Goal: Information Seeking & Learning: Compare options

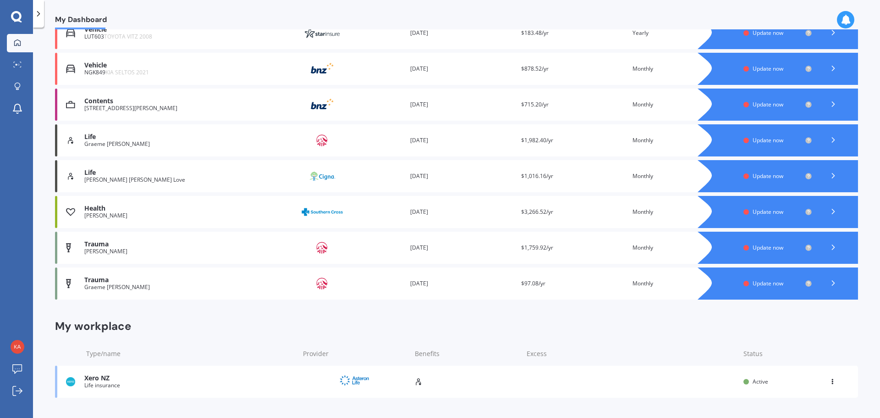
scroll to position [183, 0]
click at [757, 138] on span "Update now" at bounding box center [768, 140] width 31 height 8
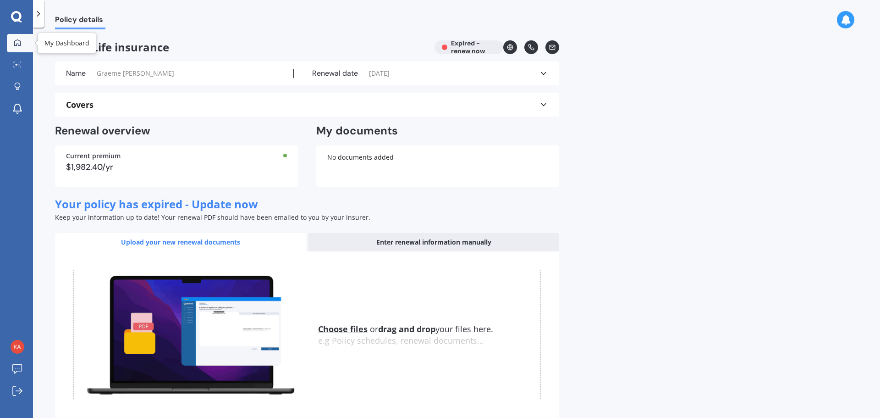
click at [22, 42] on div at bounding box center [18, 43] width 14 height 8
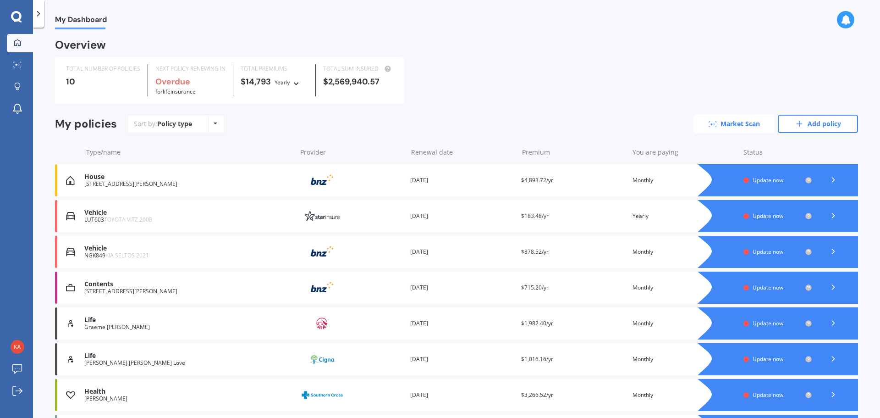
click at [732, 121] on link "Market Scan" at bounding box center [734, 124] width 80 height 18
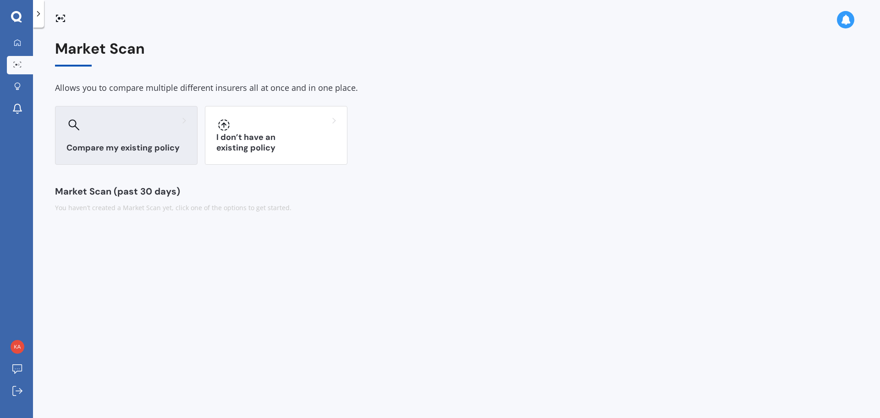
click at [114, 131] on div at bounding box center [126, 124] width 120 height 15
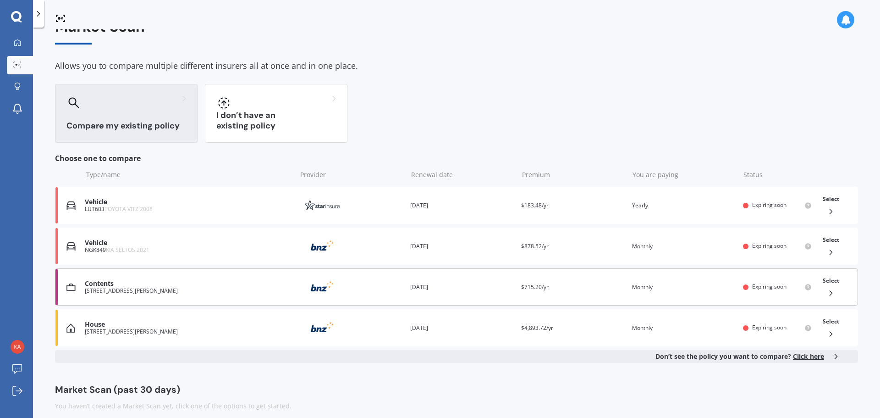
scroll to position [31, 0]
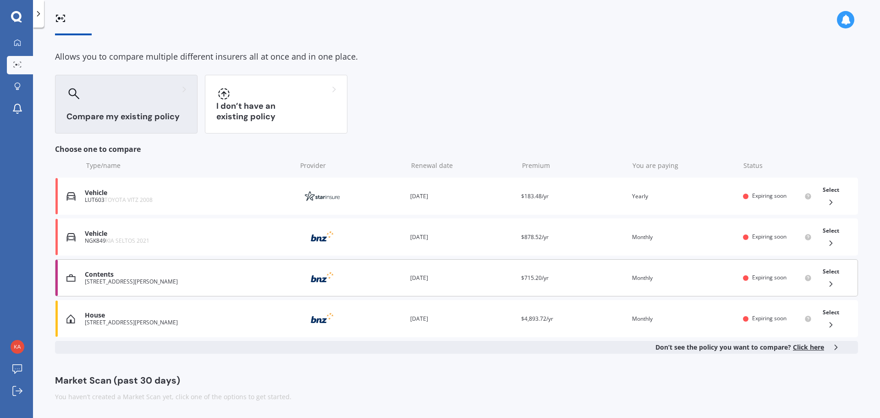
click at [827, 280] on icon at bounding box center [831, 283] width 9 height 9
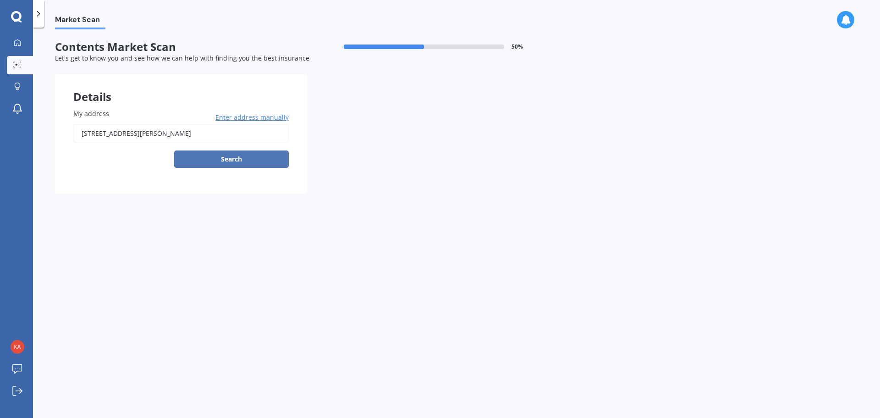
click at [230, 156] on button "Search" at bounding box center [231, 158] width 115 height 17
type input "[STREET_ADDRESS][PERSON_NAME]"
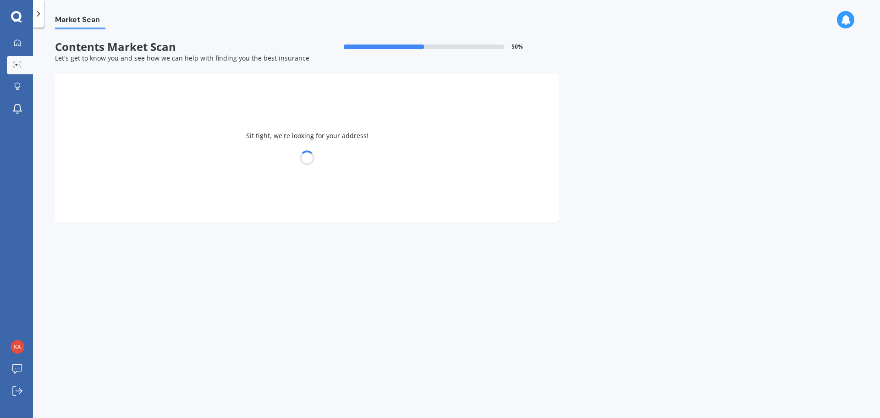
select select "29"
select select "05"
select select "1970"
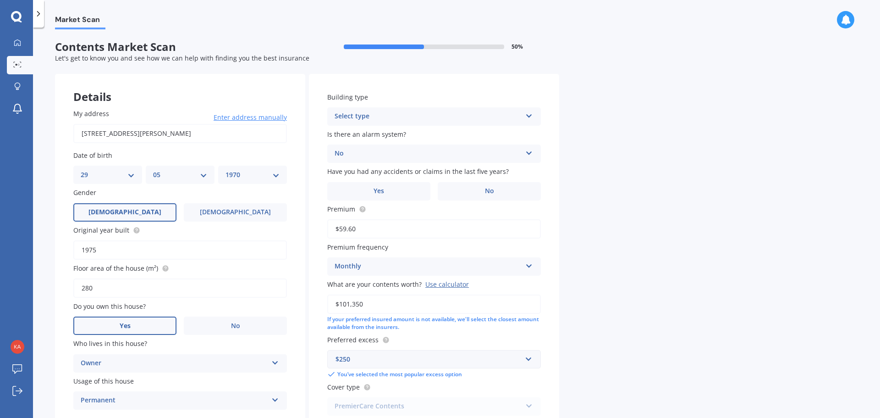
click at [420, 112] on div "Select type" at bounding box center [428, 116] width 187 height 11
click at [370, 133] on span "Freestanding" at bounding box center [355, 134] width 41 height 9
click at [371, 154] on div "No" at bounding box center [428, 153] width 187 height 11
click at [366, 191] on span "Yes, not monitored" at bounding box center [365, 187] width 61 height 9
click at [671, 193] on div "Market Scan Contents Market Scan 50 % Let's get to know you and see how we can …" at bounding box center [456, 224] width 847 height 390
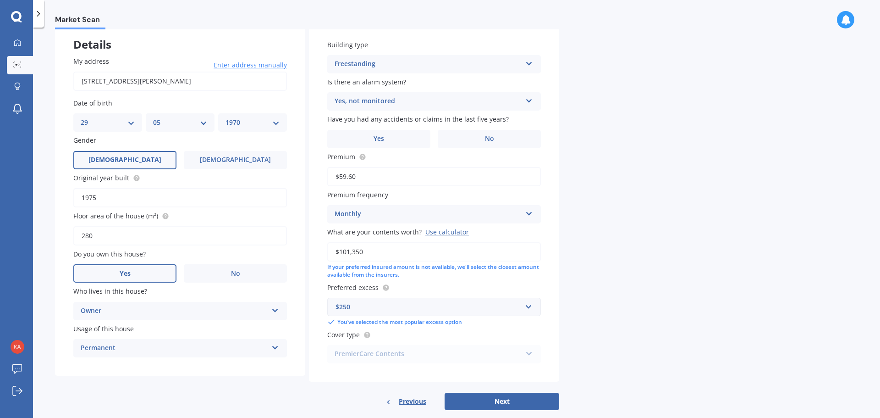
scroll to position [68, 0]
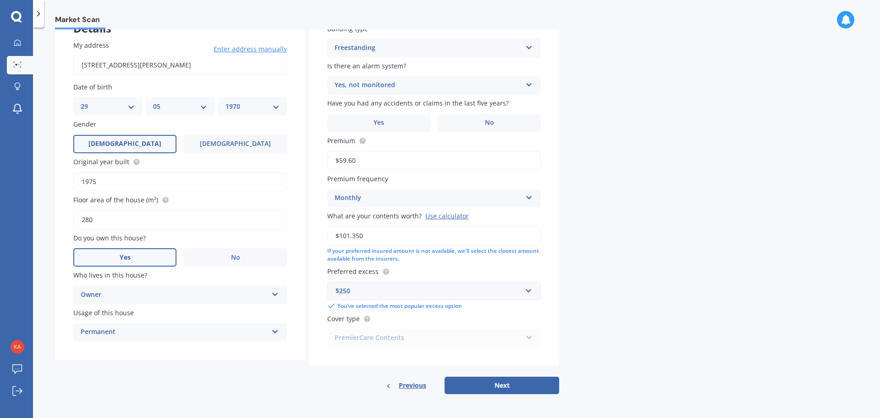
drag, startPoint x: 385, startPoint y: 242, endPoint x: 308, endPoint y: 240, distance: 77.0
click at [308, 240] on div "Details My address [STREET_ADDRESS][PERSON_NAME] Enter address manually Search …" at bounding box center [307, 200] width 504 height 389
type input "$110,000"
click at [478, 382] on button "Next" at bounding box center [502, 384] width 115 height 17
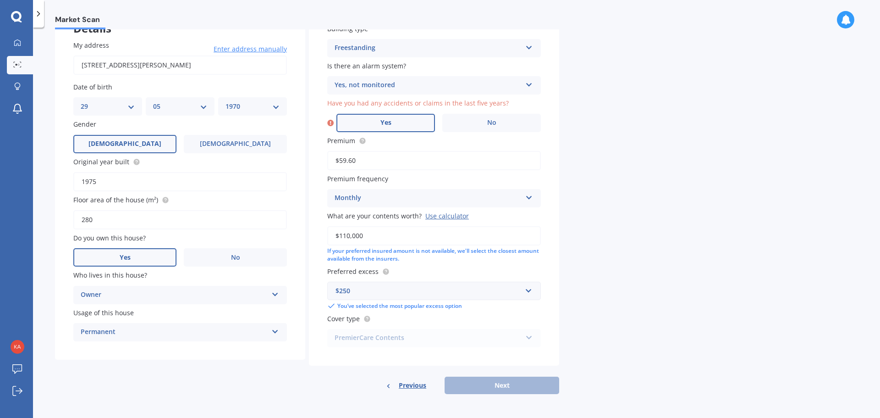
click at [392, 122] on label "Yes" at bounding box center [385, 123] width 99 height 18
click at [0, 0] on input "Yes" at bounding box center [0, 0] width 0 height 0
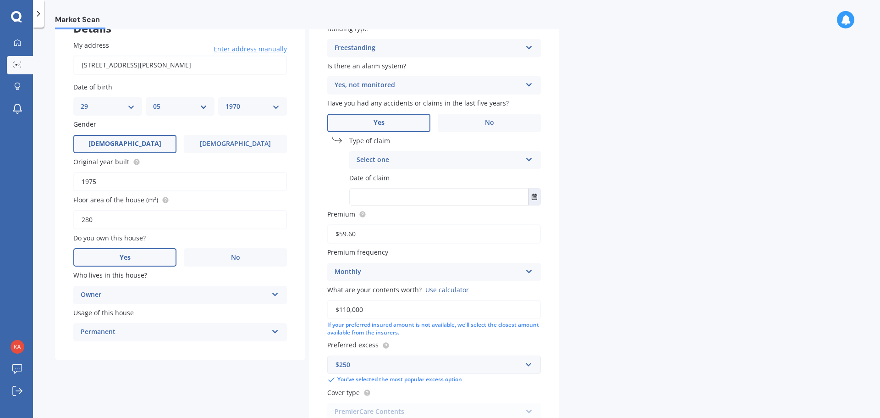
click at [421, 159] on div "Select one" at bounding box center [439, 159] width 165 height 11
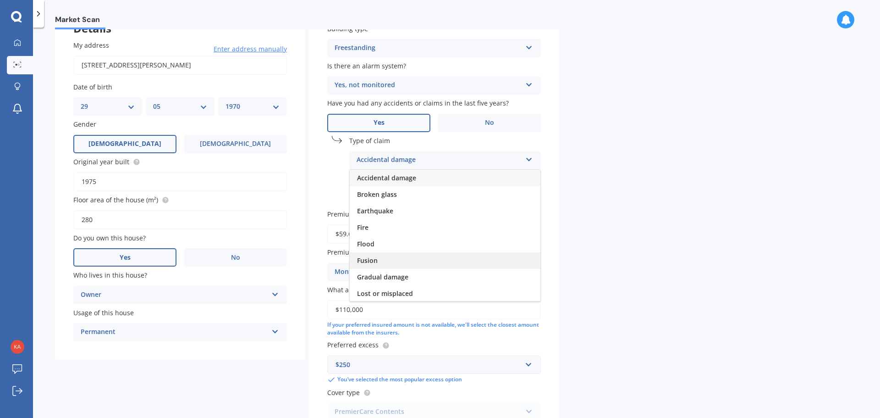
click at [385, 259] on div "Fusion" at bounding box center [445, 260] width 191 height 17
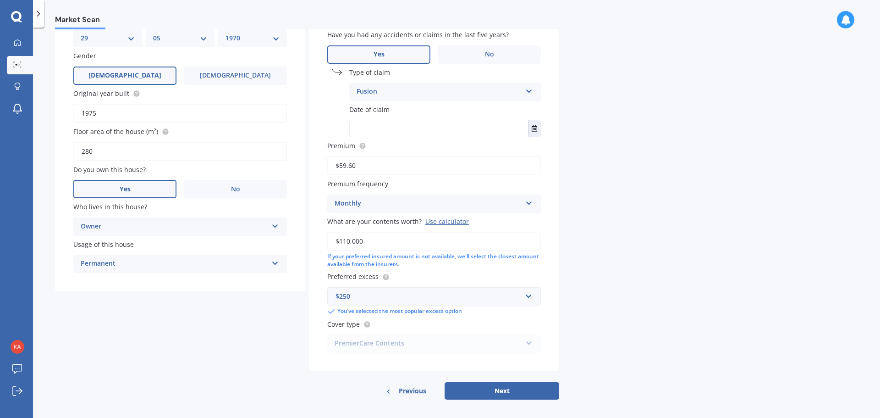
scroll to position [142, 0]
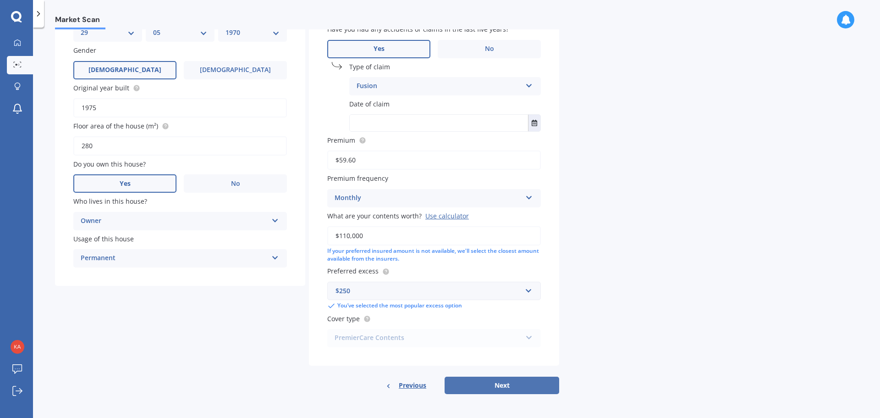
click at [505, 387] on button "Next" at bounding box center [502, 384] width 115 height 17
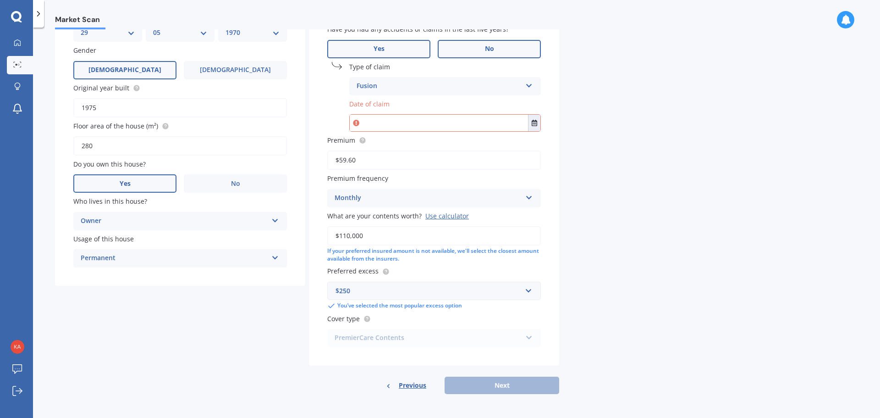
click at [478, 41] on label "No" at bounding box center [489, 49] width 103 height 18
click at [0, 0] on input "No" at bounding box center [0, 0] width 0 height 0
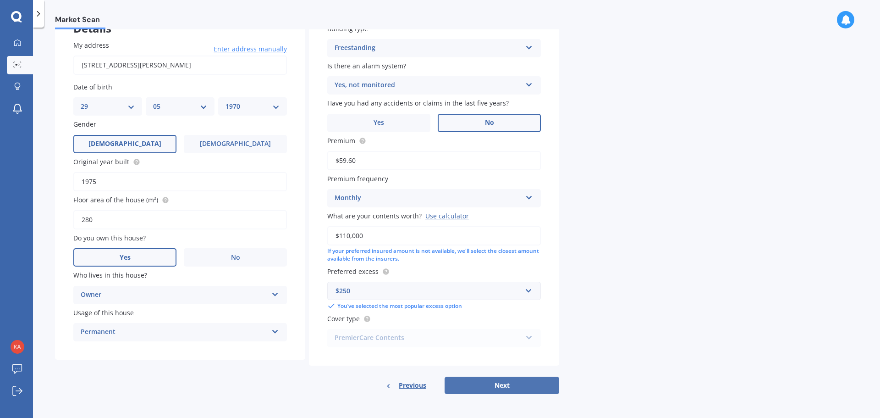
click at [483, 385] on button "Next" at bounding box center [502, 384] width 115 height 17
select select "29"
select select "05"
select select "1970"
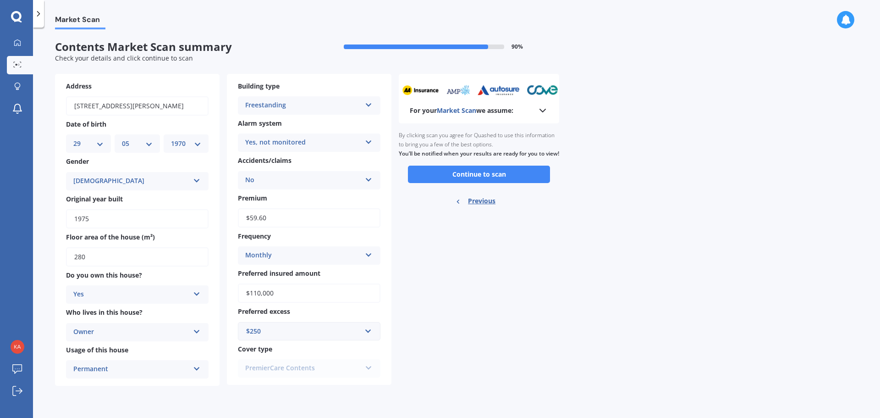
scroll to position [0, 0]
click at [494, 175] on button "Continue to scan" at bounding box center [479, 173] width 142 height 17
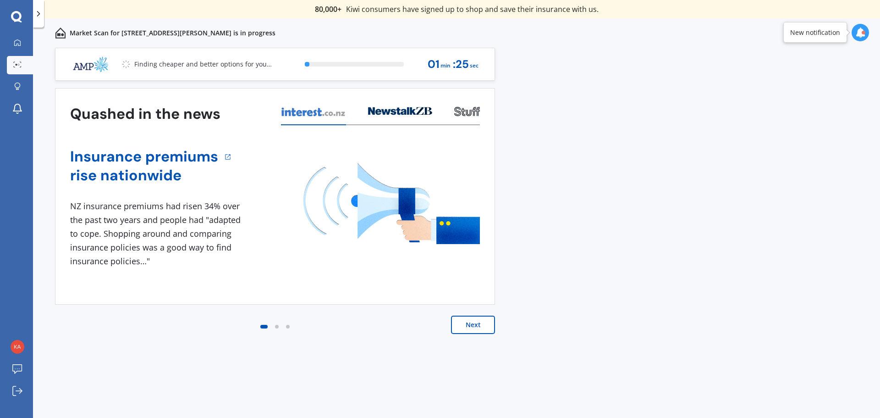
click at [468, 320] on button "Next" at bounding box center [473, 324] width 44 height 18
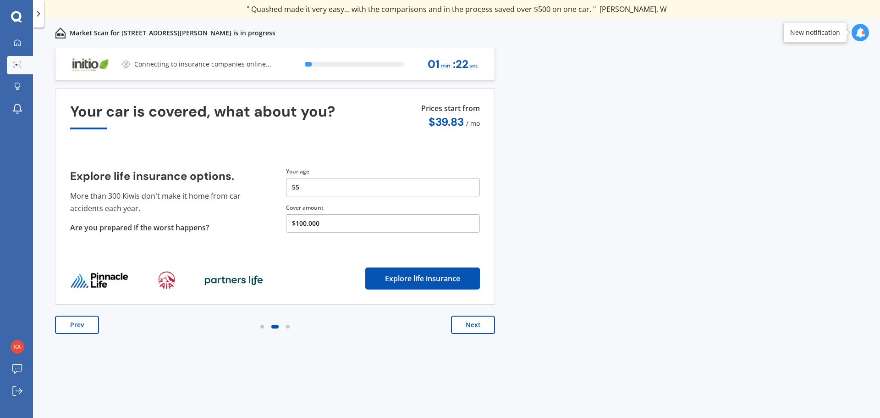
click at [468, 323] on button "Next" at bounding box center [473, 324] width 44 height 18
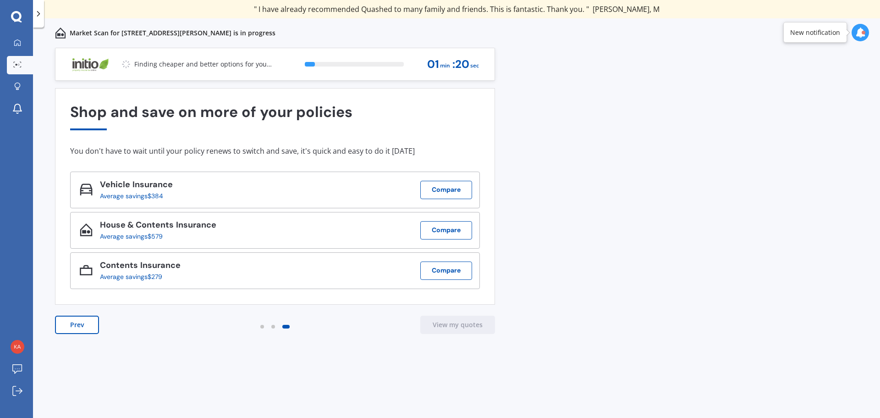
click at [69, 322] on button "Prev" at bounding box center [77, 324] width 44 height 18
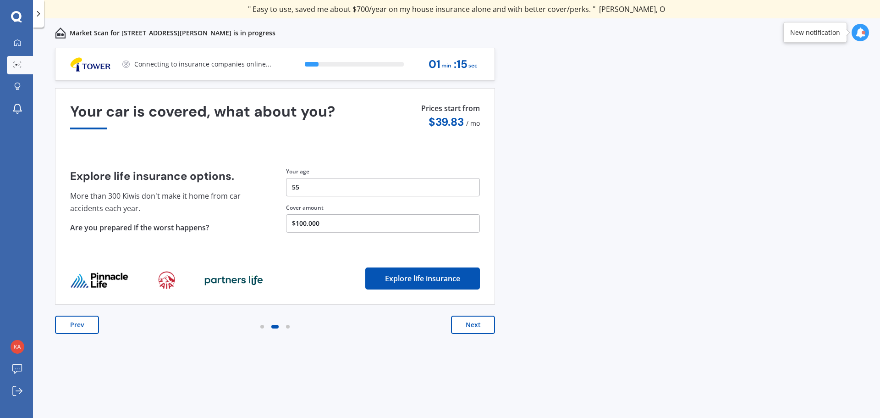
click at [479, 318] on button "Next" at bounding box center [473, 324] width 44 height 18
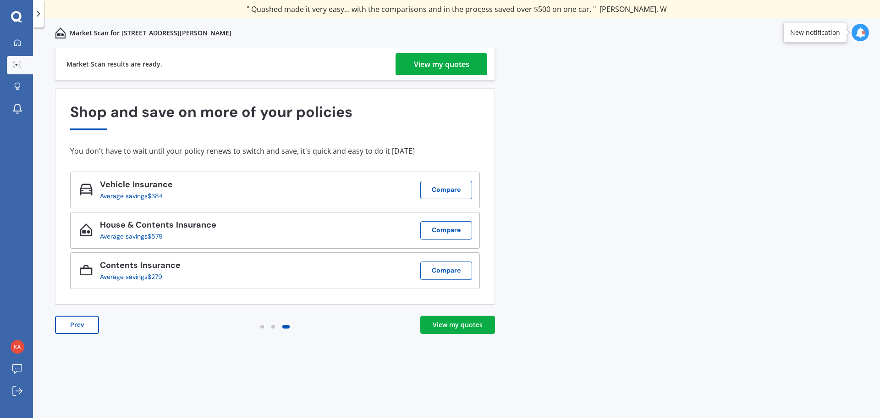
click at [465, 325] on div "View my quotes" at bounding box center [458, 324] width 50 height 9
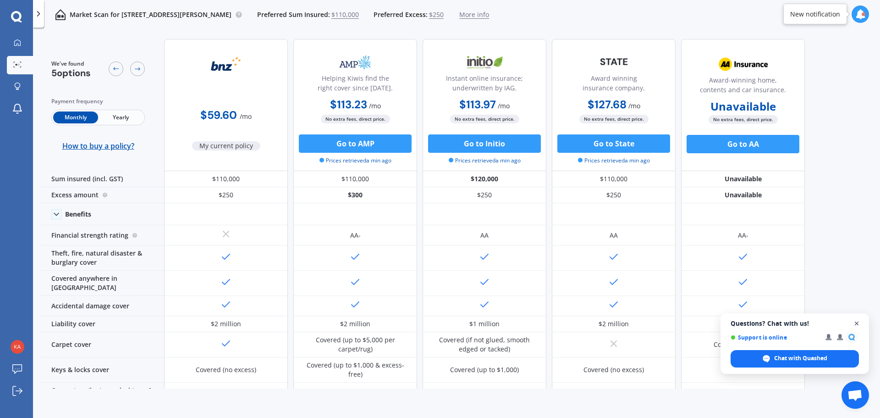
click at [859, 322] on span "Close chat" at bounding box center [856, 323] width 11 height 11
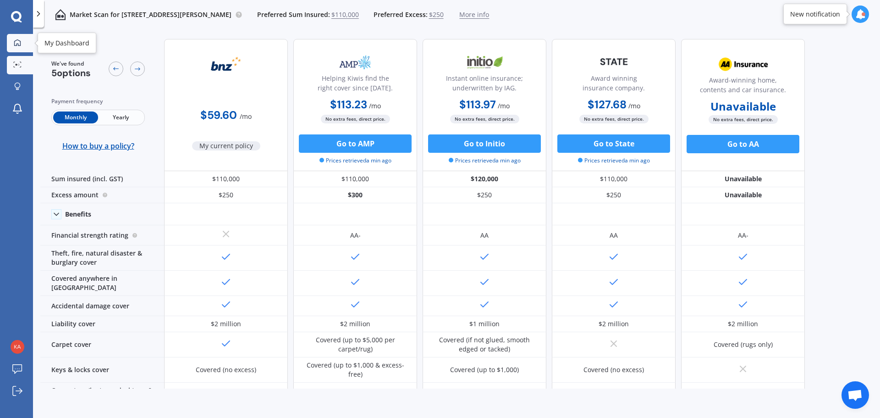
click at [20, 39] on icon at bounding box center [17, 42] width 7 height 7
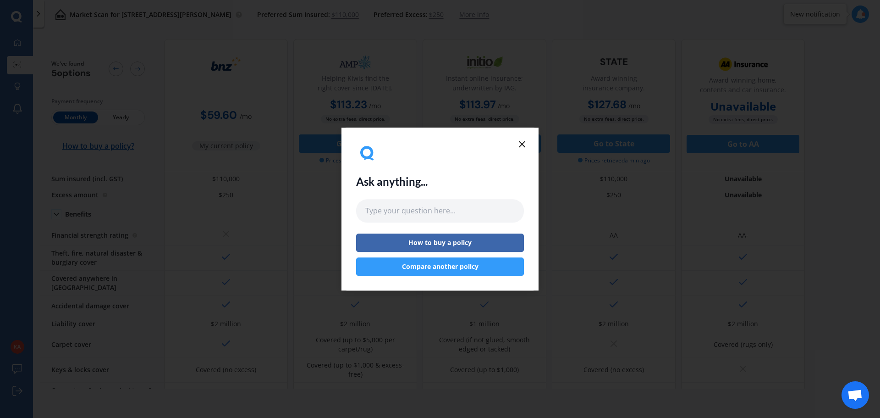
click at [523, 145] on line at bounding box center [522, 144] width 6 height 6
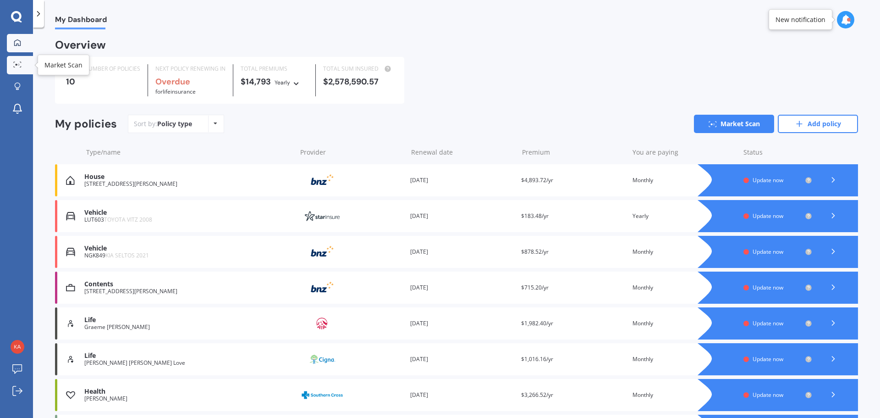
click at [14, 63] on icon at bounding box center [17, 64] width 8 height 6
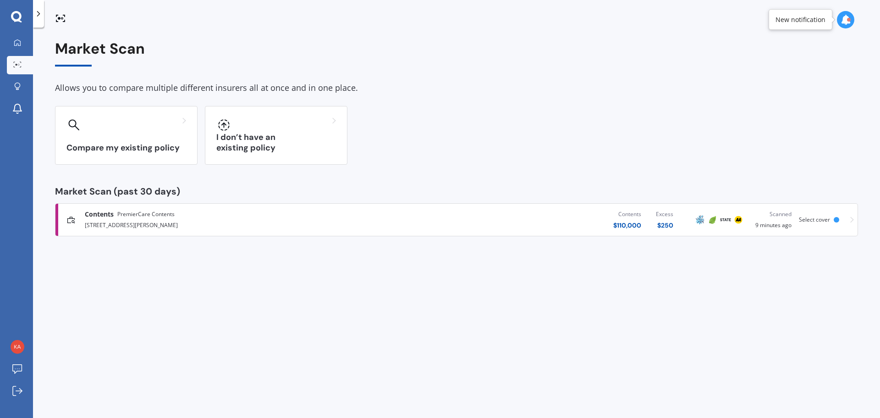
click at [850, 219] on div "Contents PremierCare Contents [STREET_ADDRESS][PERSON_NAME] 5036 Contents $ 110…" at bounding box center [456, 220] width 795 height 28
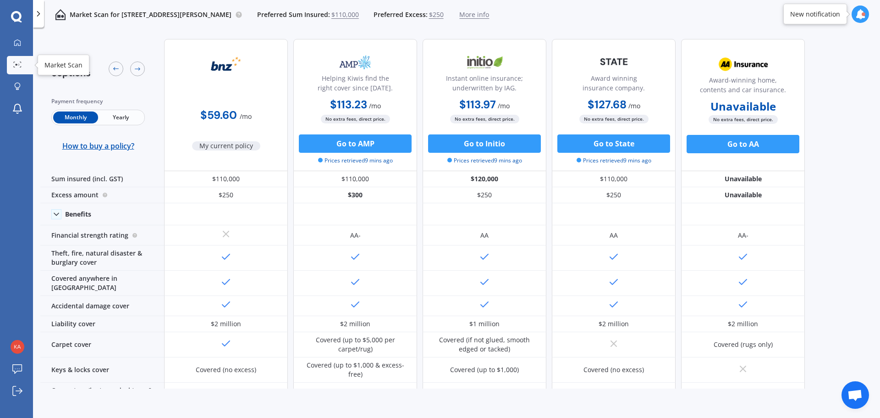
click at [15, 62] on icon at bounding box center [17, 64] width 8 height 6
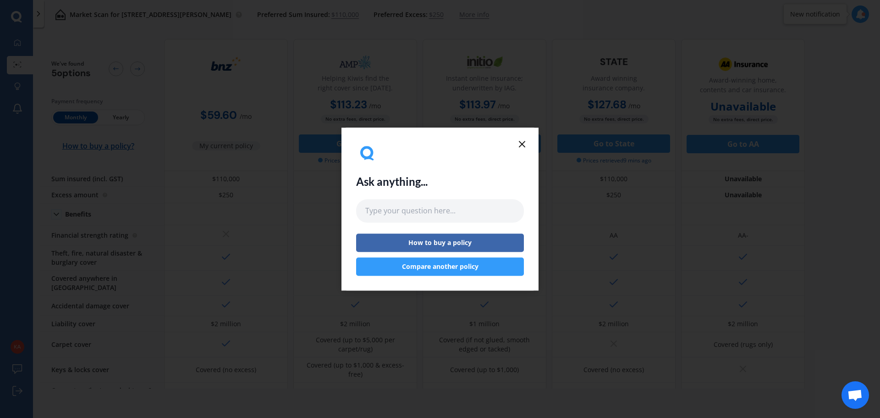
click at [523, 143] on line at bounding box center [522, 144] width 6 height 6
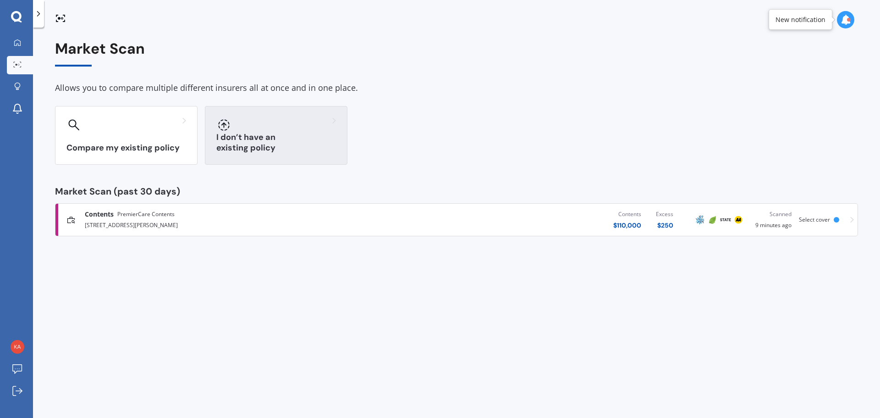
click at [268, 126] on div at bounding box center [276, 124] width 120 height 15
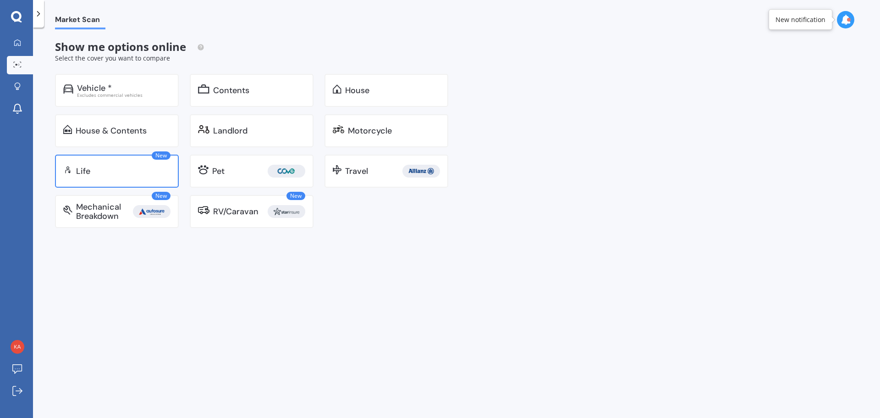
click at [108, 165] on div "New Life" at bounding box center [117, 170] width 124 height 33
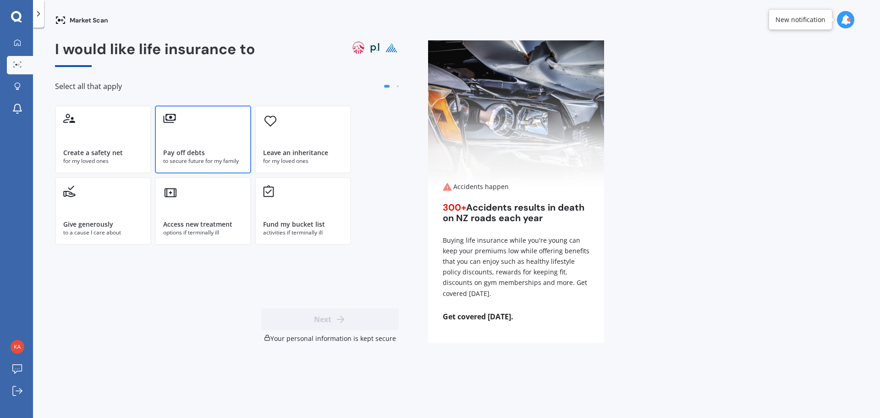
click at [172, 128] on div "Pay off debts to secure future for my family" at bounding box center [203, 139] width 96 height 68
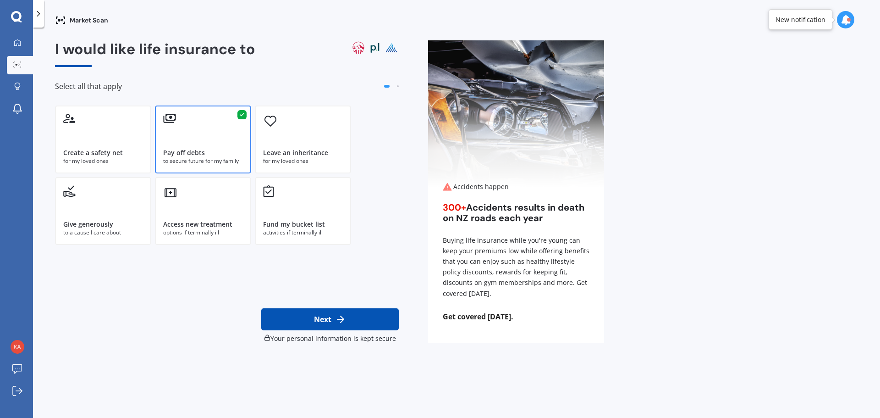
click at [344, 317] on icon at bounding box center [340, 319] width 11 height 11
select select "29"
select select "05"
select select "1970"
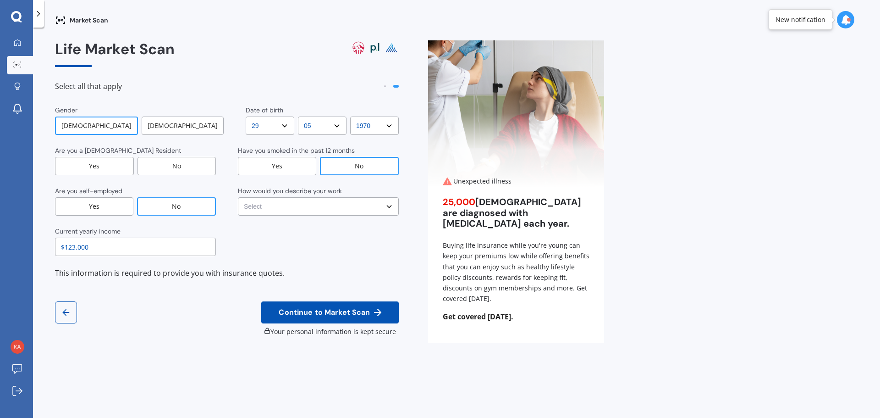
click at [94, 166] on div "Yes" at bounding box center [94, 166] width 79 height 18
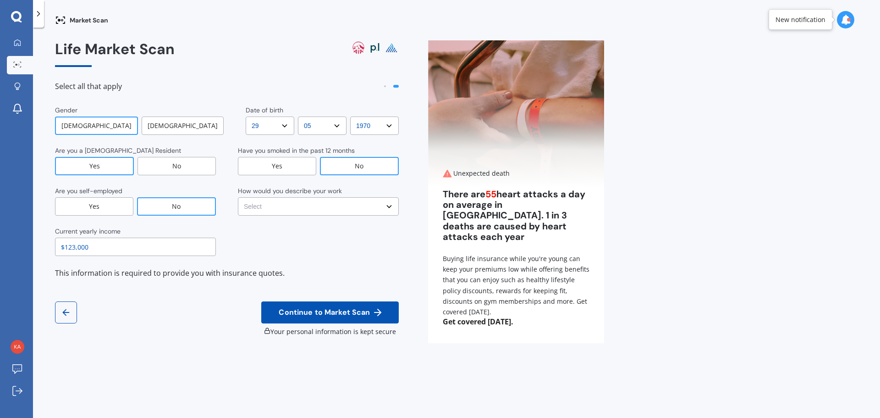
drag, startPoint x: 112, startPoint y: 250, endPoint x: 42, endPoint y: 247, distance: 70.2
click at [42, 247] on div "Market Scan Life Market Scan Select all that apply Gender [DEMOGRAPHIC_DATA] [D…" at bounding box center [456, 224] width 847 height 390
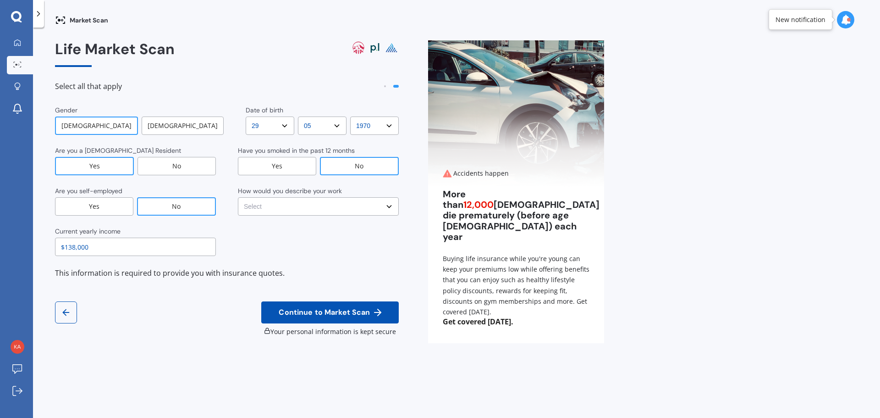
type input "$138,000"
click at [320, 208] on select "Select No manual work e.g. lawyer, consultant, engineer Light manual work [PERS…" at bounding box center [318, 206] width 161 height 18
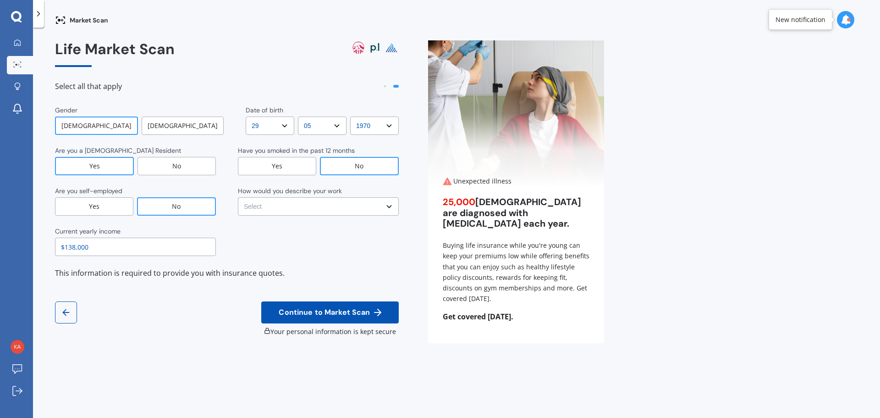
select select "No manual work e.g. lawyer, consultant, engineer"
click at [238, 197] on select "Select No manual work e.g. lawyer, consultant, engineer Light manual work [PERS…" at bounding box center [318, 206] width 161 height 18
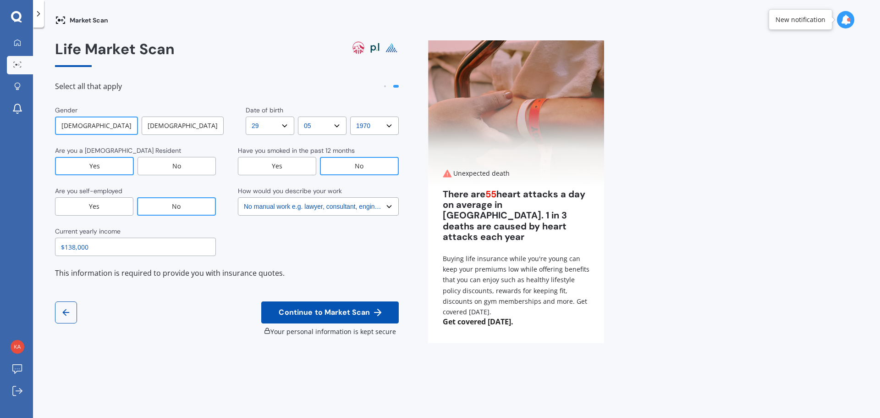
click at [313, 313] on span "Continue to Market Scan" at bounding box center [324, 312] width 95 height 9
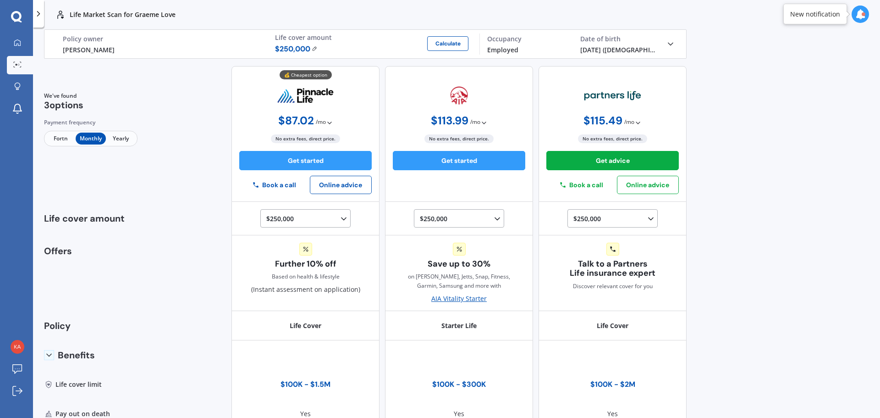
click at [314, 48] on img at bounding box center [315, 49] width 6 height 6
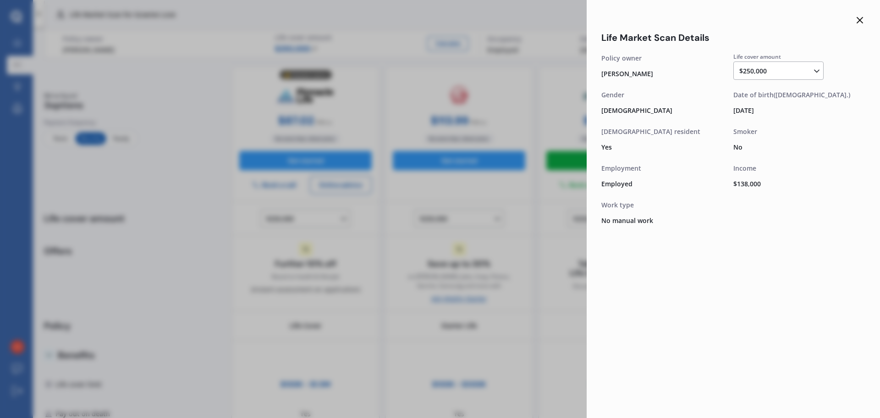
click at [777, 67] on div "$250,000 $100,000 $150,000 $200,000 $250,000 $300,000 $350,000 $400,000 $500,00…" at bounding box center [780, 71] width 82 height 11
click at [777, 124] on div "$750,000" at bounding box center [780, 129] width 81 height 17
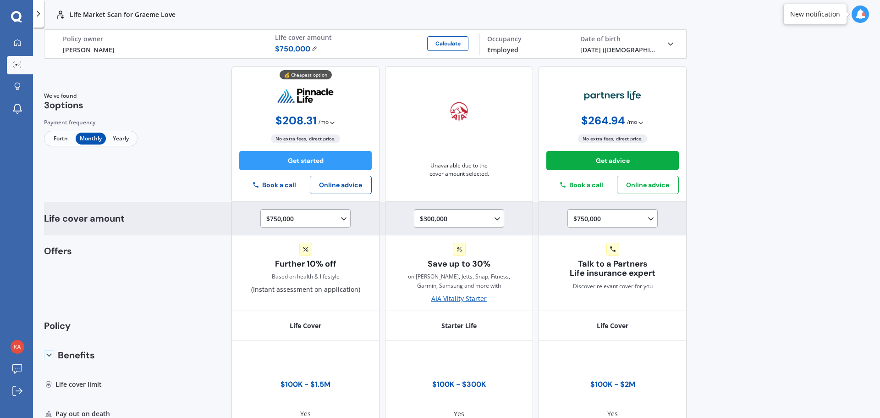
click at [477, 211] on div "$300,000 $100,000 $150,000 $200,000 $250,000 $300,000" at bounding box center [459, 218] width 90 height 18
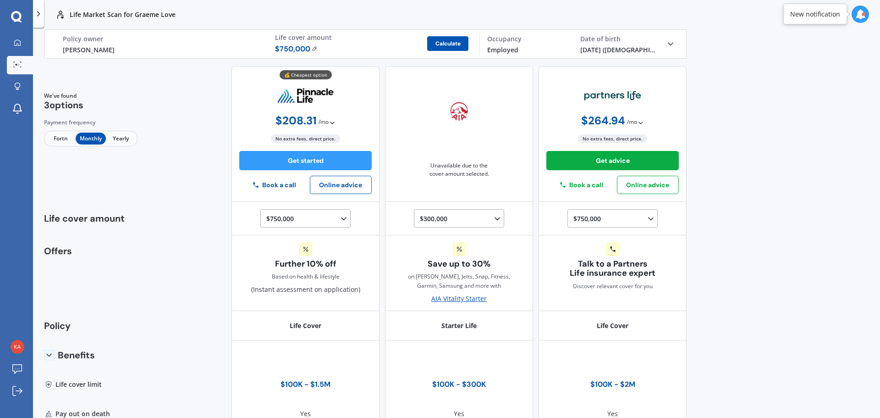
click at [448, 43] on button "Calculate" at bounding box center [447, 43] width 41 height 15
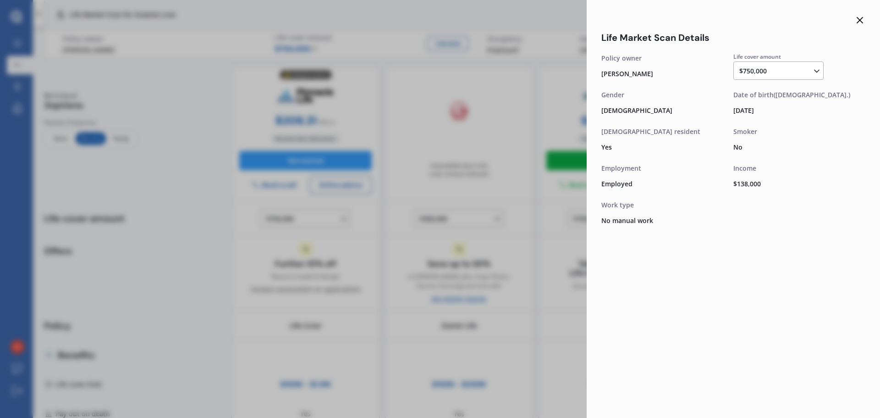
click at [857, 17] on line at bounding box center [860, 20] width 6 height 6
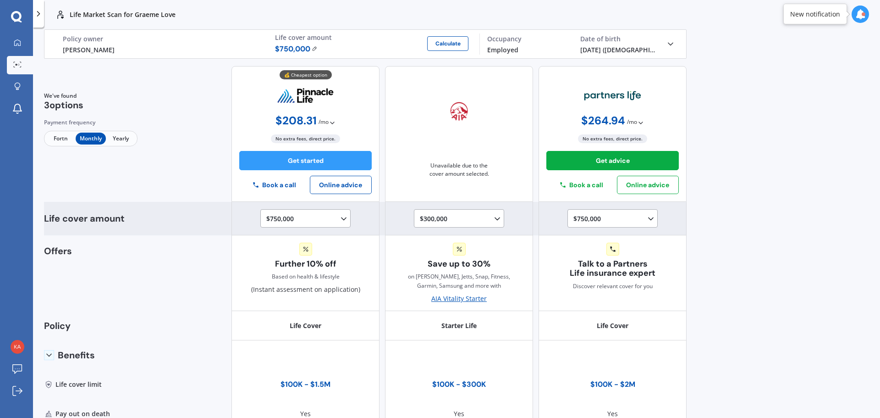
click at [475, 222] on div "$300,000 $100,000 $150,000 $200,000 $250,000 $300,000" at bounding box center [461, 218] width 82 height 11
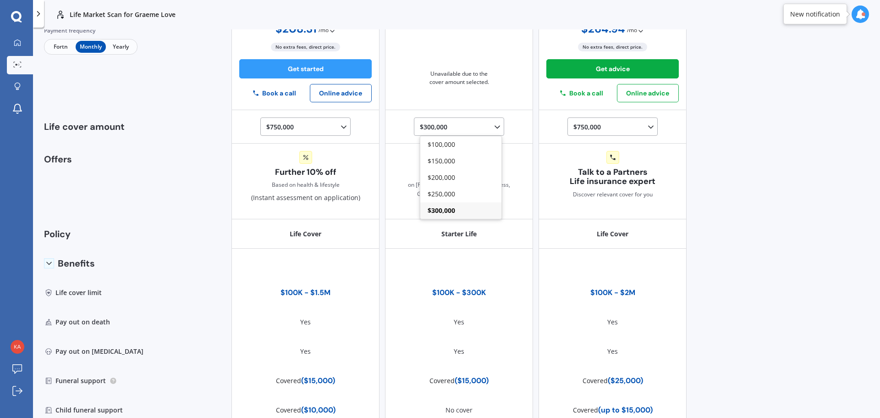
click at [739, 117] on div "Life Market Scan for Graeme Love Life Market Scan for Graeme Love Life Graeme L…" at bounding box center [456, 209] width 847 height 418
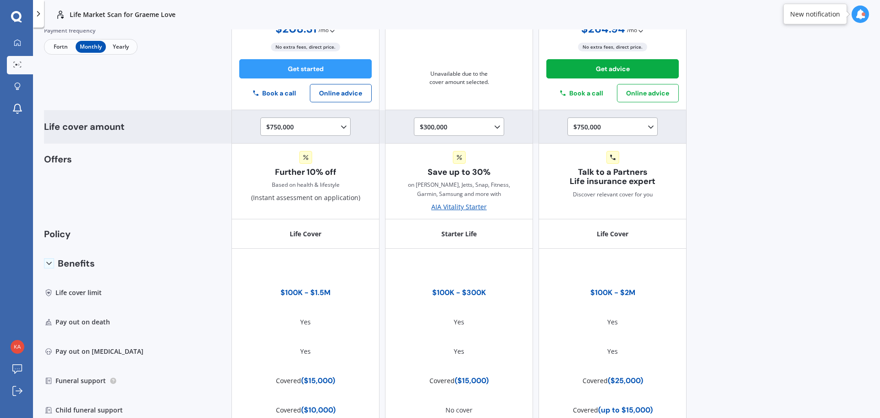
click at [493, 124] on icon at bounding box center [497, 126] width 9 height 9
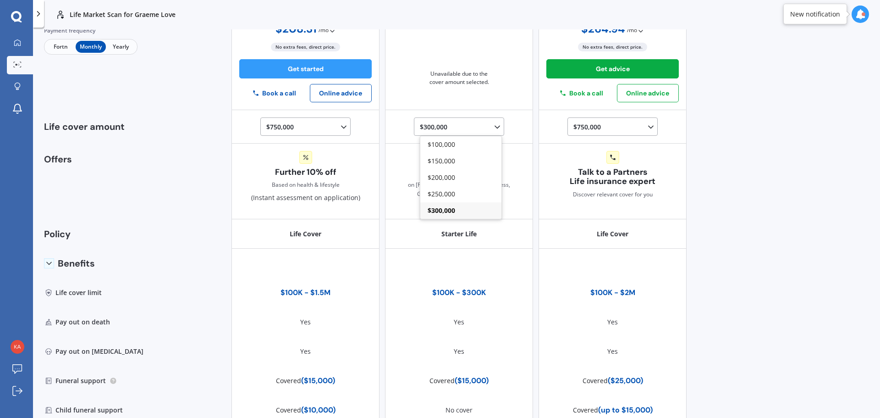
click at [803, 174] on div "Life Market Scan for Graeme Love Life Market Scan for Graeme Love Life Graeme L…" at bounding box center [456, 209] width 847 height 418
click at [753, 132] on div "Life Market Scan for Graeme Love Life Market Scan for Graeme Love Life Graeme L…" at bounding box center [456, 209] width 847 height 418
click at [754, 39] on div "Life Market Scan for Graeme Love Life Market Scan for Graeme Love Life Graeme L…" at bounding box center [456, 209] width 847 height 418
click at [150, 108] on div "We've found 3 options Payment frequency Fortn Monthly Yearly 💰 Cheapest option …" at bounding box center [365, 42] width 643 height 136
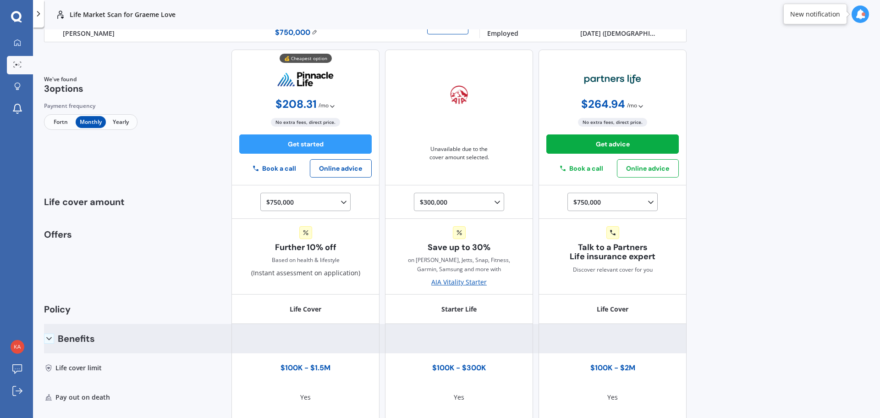
scroll to position [0, 0]
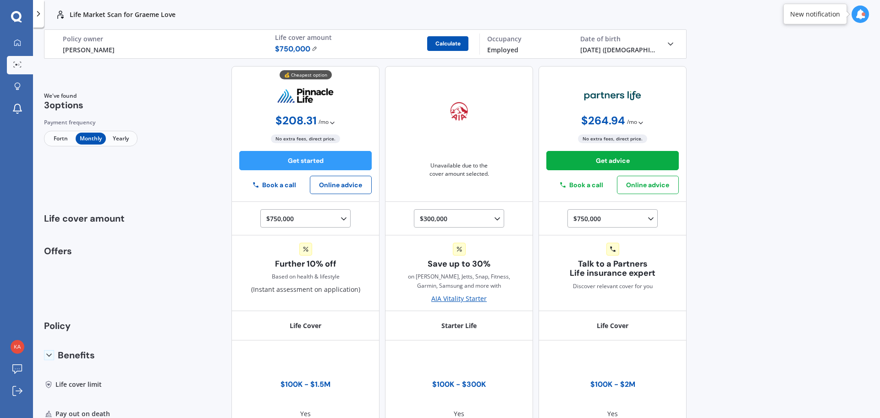
click at [444, 40] on button "Calculate" at bounding box center [447, 43] width 41 height 15
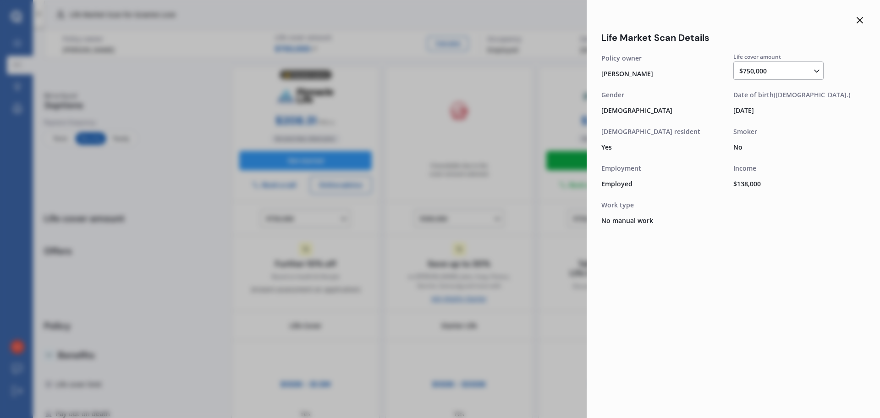
click at [719, 240] on div "Life Market Scan Details Life cover amount $750,000 $100,000 $150,000 $200,000 …" at bounding box center [733, 209] width 293 height 418
drag, startPoint x: 743, startPoint y: 237, endPoint x: 761, endPoint y: 204, distance: 37.5
click at [745, 237] on div "Life Market Scan Details Life cover amount $750,000 $100,000 $150,000 $200,000 …" at bounding box center [733, 209] width 293 height 418
click at [858, 19] on icon at bounding box center [859, 20] width 11 height 11
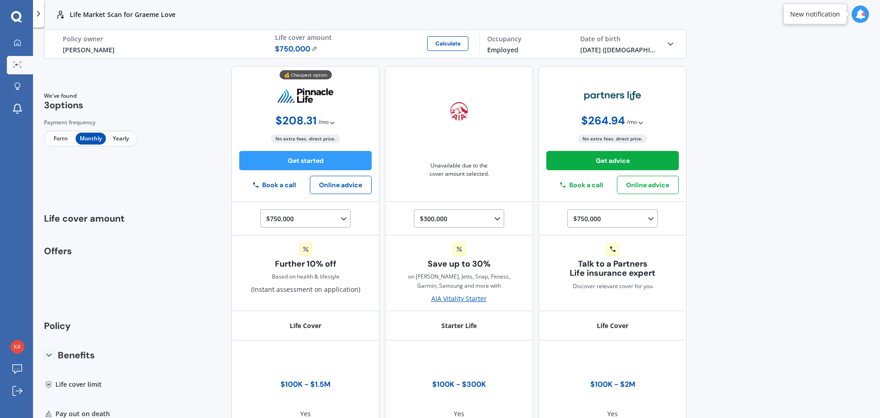
click at [314, 49] on img at bounding box center [315, 49] width 6 height 6
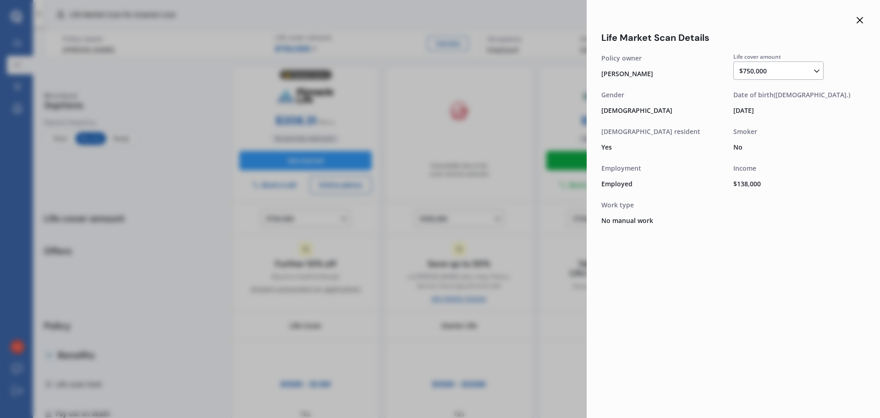
click at [795, 67] on div "$750,000 $100,000 $150,000 $200,000 $250,000 $300,000 $350,000 $400,000 $500,00…" at bounding box center [780, 71] width 82 height 11
click at [772, 141] on div "$500,000" at bounding box center [780, 146] width 81 height 17
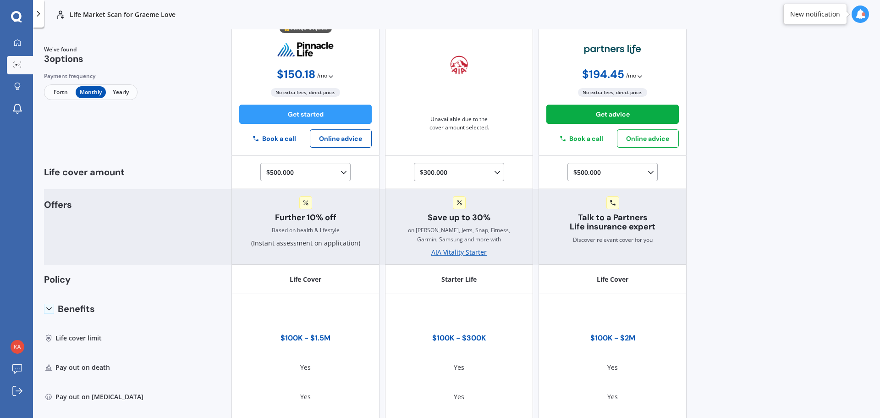
scroll to position [0, 0]
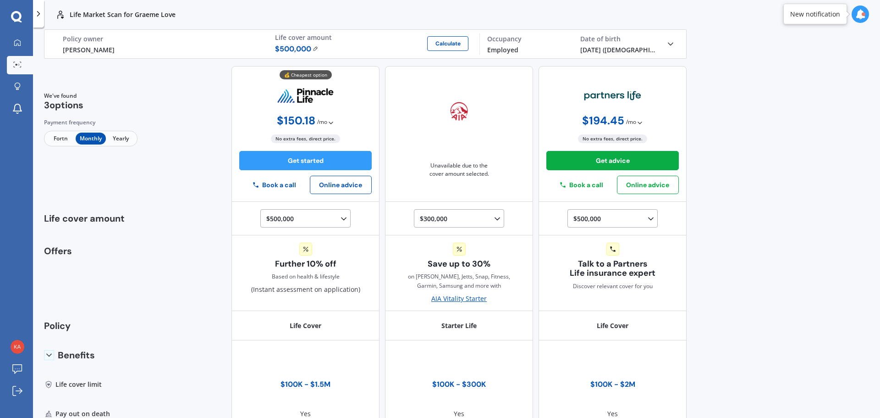
click at [315, 47] on img at bounding box center [316, 49] width 6 height 6
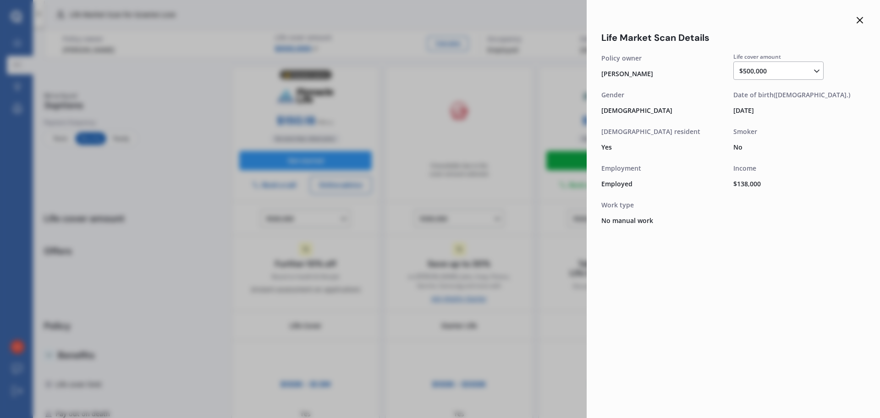
click at [788, 59] on div "Life cover amount" at bounding box center [799, 58] width 132 height 10
click at [788, 66] on div "$500,000 $100,000 $150,000 $200,000 $250,000 $300,000 $350,000 $400,000 $500,00…" at bounding box center [780, 71] width 82 height 11
click at [781, 109] on div "$300,000" at bounding box center [780, 113] width 81 height 17
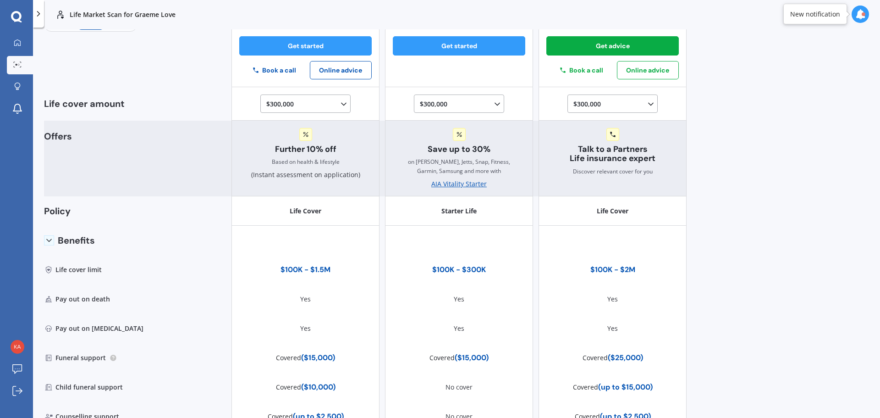
scroll to position [0, 0]
